Goal: Task Accomplishment & Management: Manage account settings

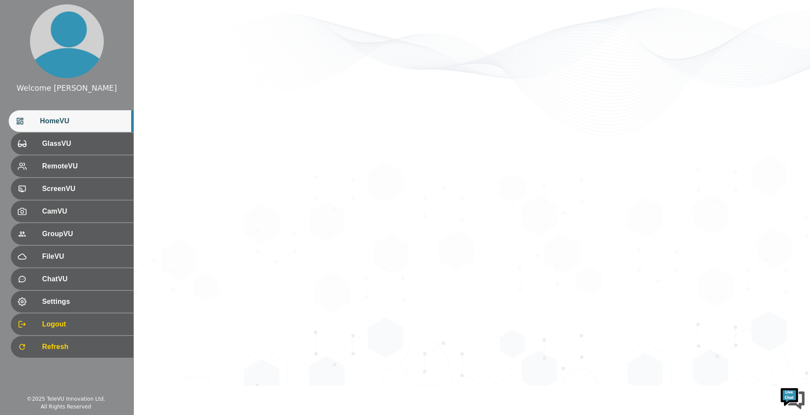
click at [65, 127] on div "HomeVU" at bounding box center [71, 121] width 125 height 22
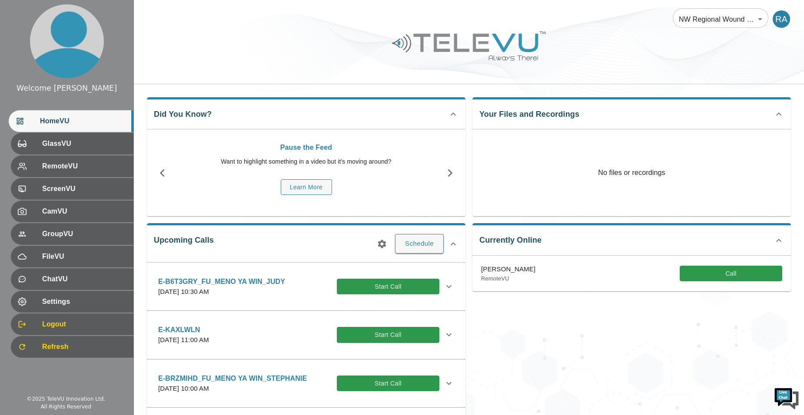
click at [381, 241] on icon "button" at bounding box center [382, 244] width 10 height 10
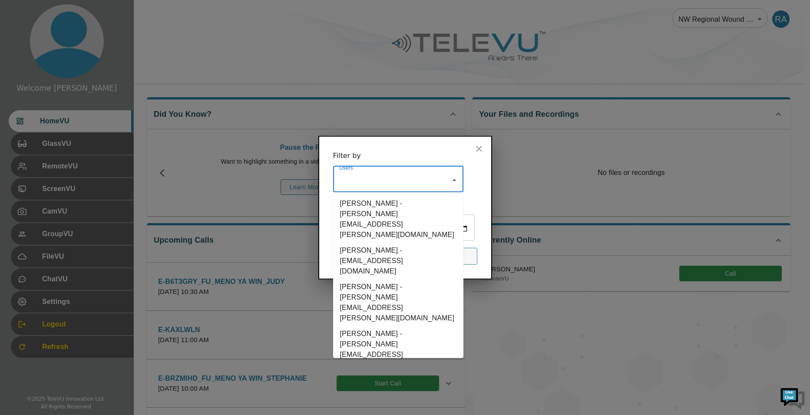
click at [368, 175] on input "Users" at bounding box center [391, 180] width 109 height 17
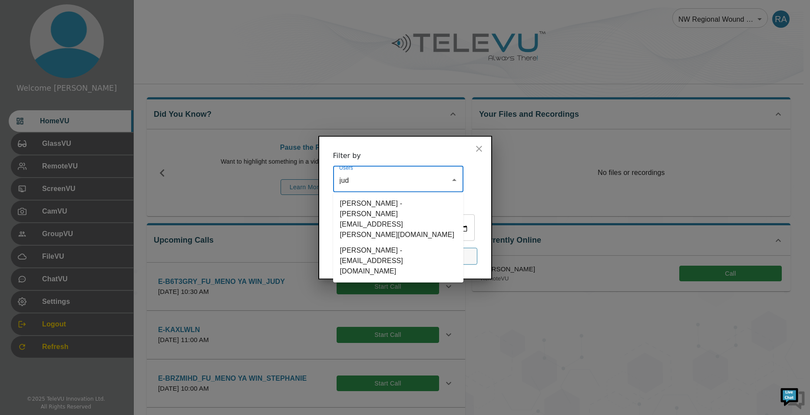
type input "[PERSON_NAME]"
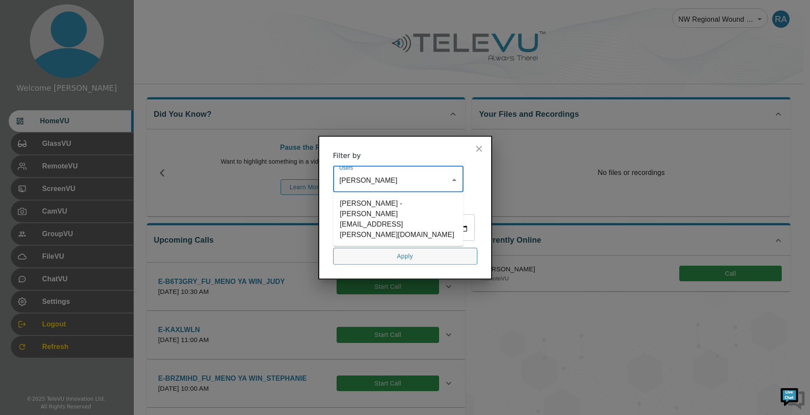
click at [359, 196] on li "[PERSON_NAME] - [PERSON_NAME][EMAIL_ADDRESS][PERSON_NAME][DOMAIN_NAME]" at bounding box center [398, 219] width 130 height 47
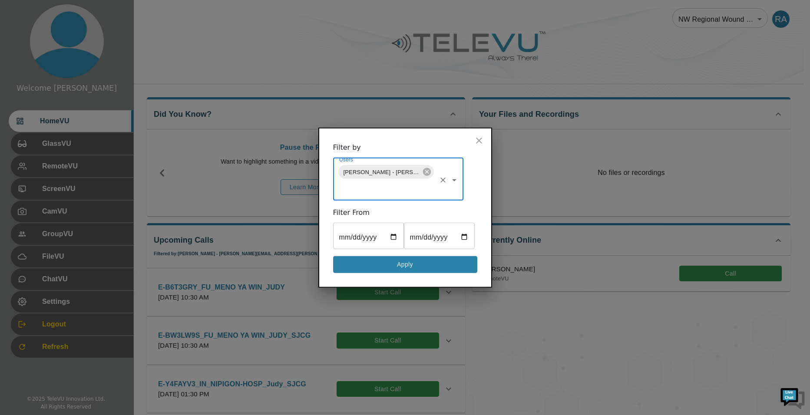
click at [416, 273] on button "Apply" at bounding box center [405, 264] width 144 height 17
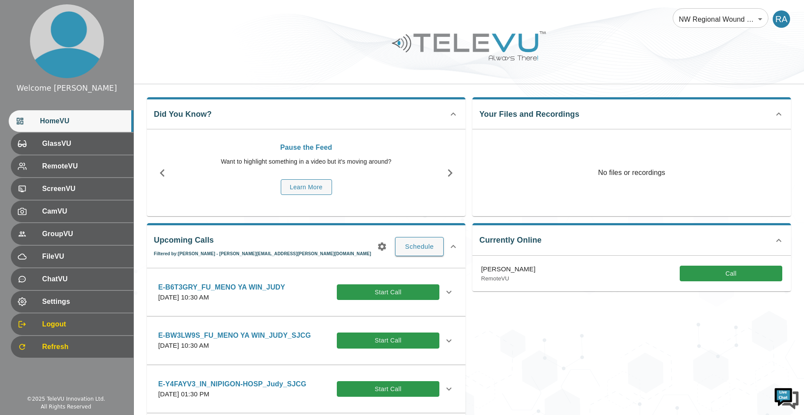
click at [271, 305] on div "E-B6T3GRY_FU_MENO YA WIN_JUDY [DATE] 10:30 AM Start Call" at bounding box center [306, 292] width 310 height 31
click at [446, 293] on icon at bounding box center [449, 292] width 10 height 10
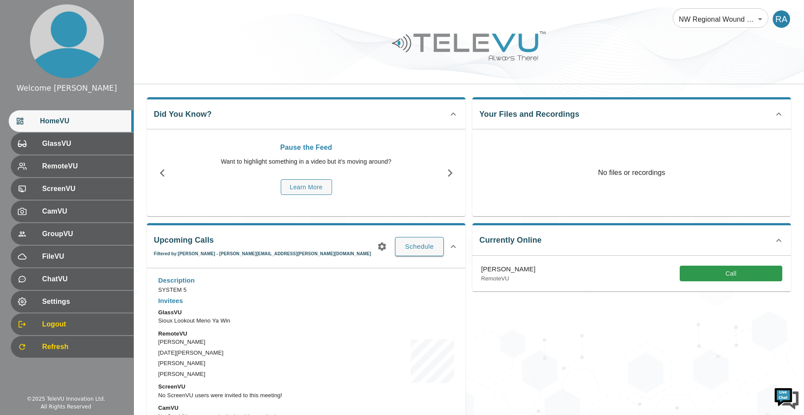
scroll to position [87, 0]
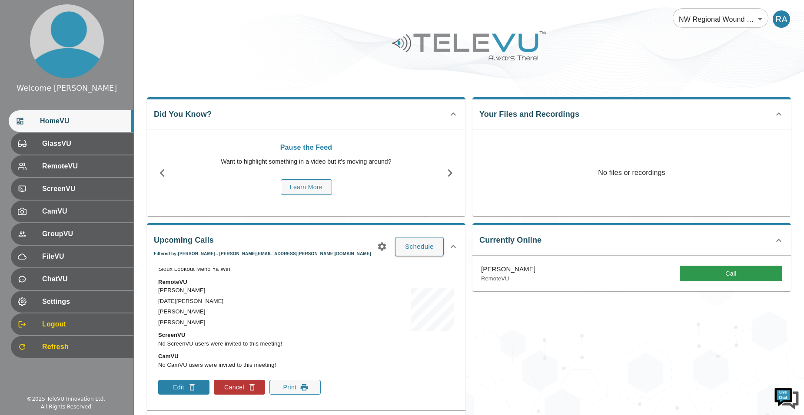
click at [176, 391] on button "Edit" at bounding box center [183, 387] width 51 height 15
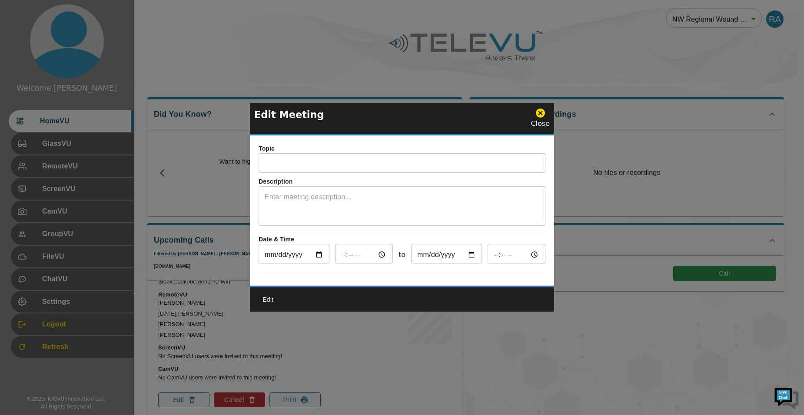
type input "E-B6T3GRY_FU_MENO YA WIN_JUDY"
type textarea "SYSTEM 5"
type input "[DATE]"
type input "10:30"
type input "[DATE]"
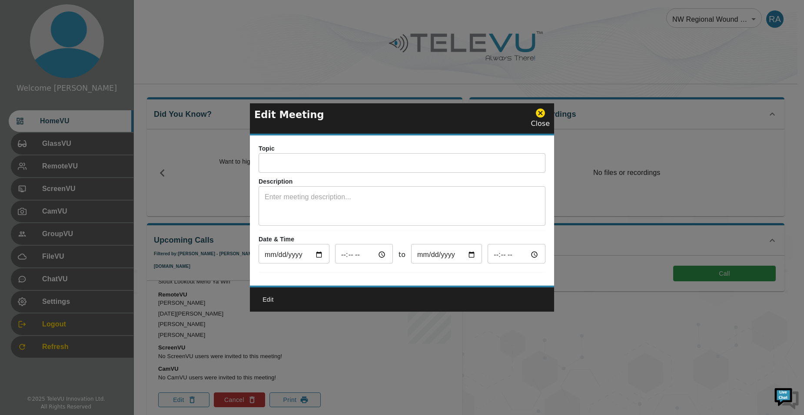
type input "11:30"
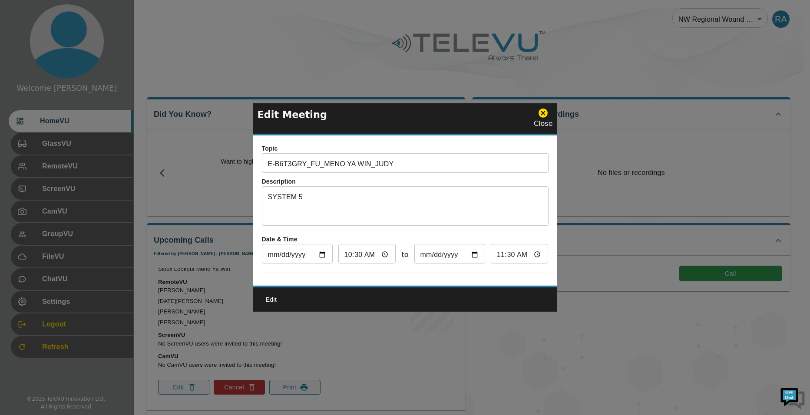
click at [546, 112] on icon at bounding box center [543, 113] width 11 height 11
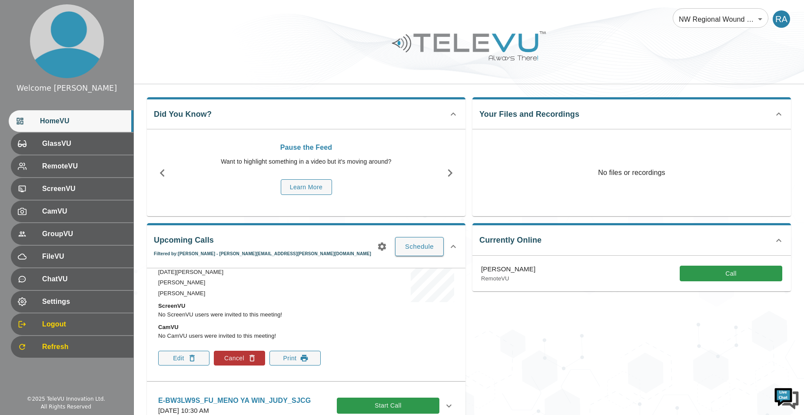
scroll to position [217, 0]
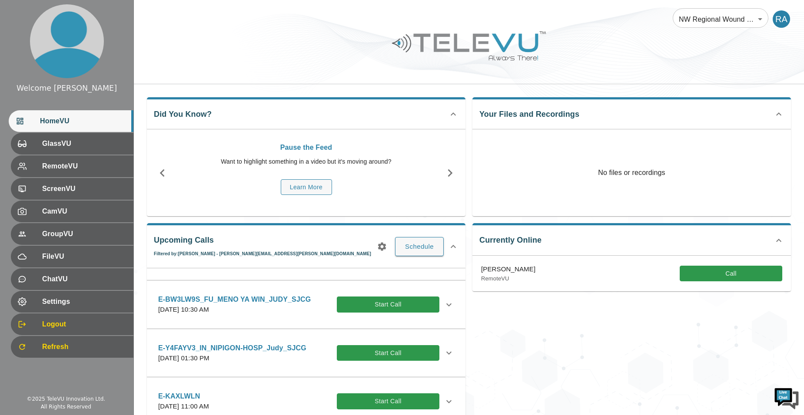
click at [662, 345] on div "Currently Online [PERSON_NAME] RemoteVU Call" at bounding box center [627, 332] width 325 height 232
